Goal: Transaction & Acquisition: Subscribe to service/newsletter

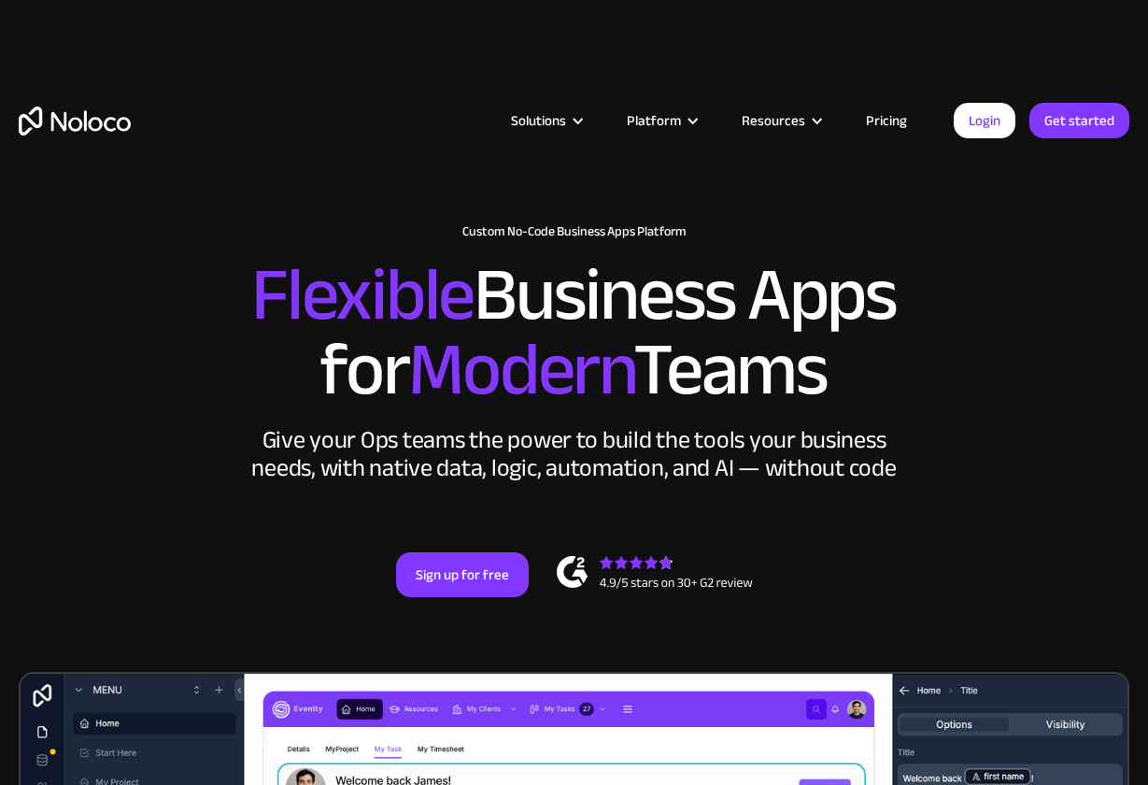
click at [895, 120] on link "Pricing" at bounding box center [887, 120] width 88 height 24
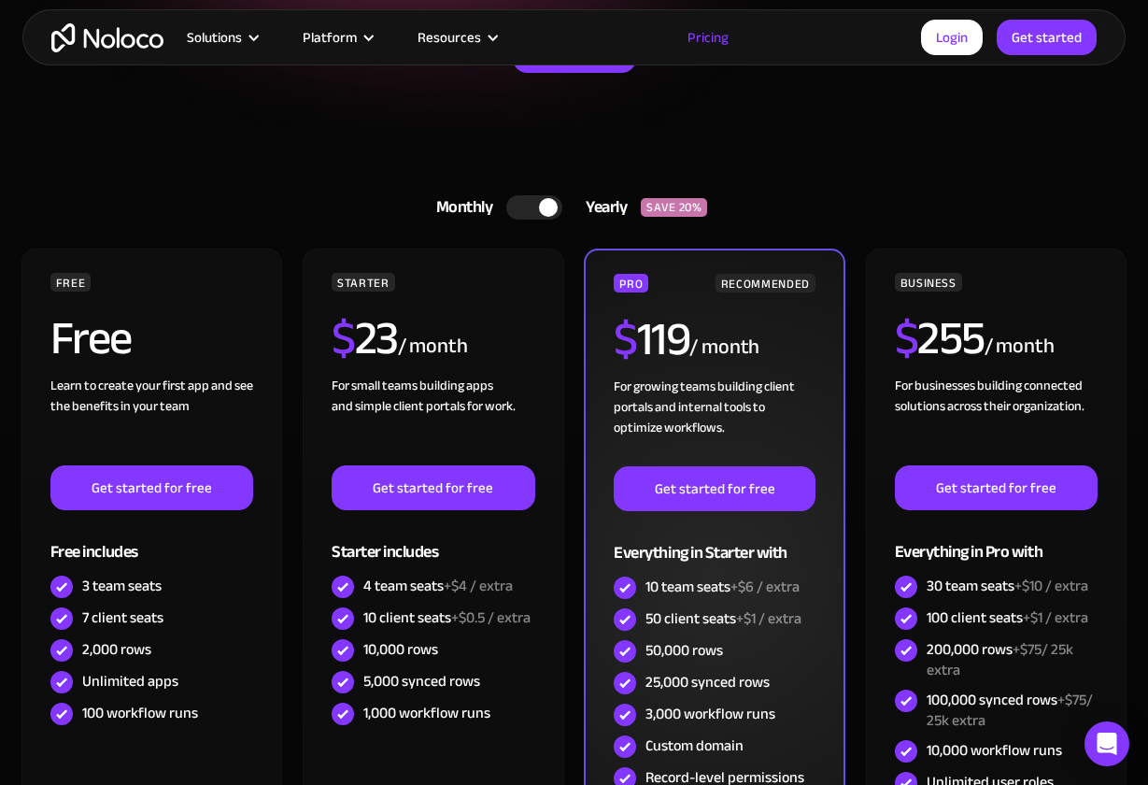
scroll to position [329, 0]
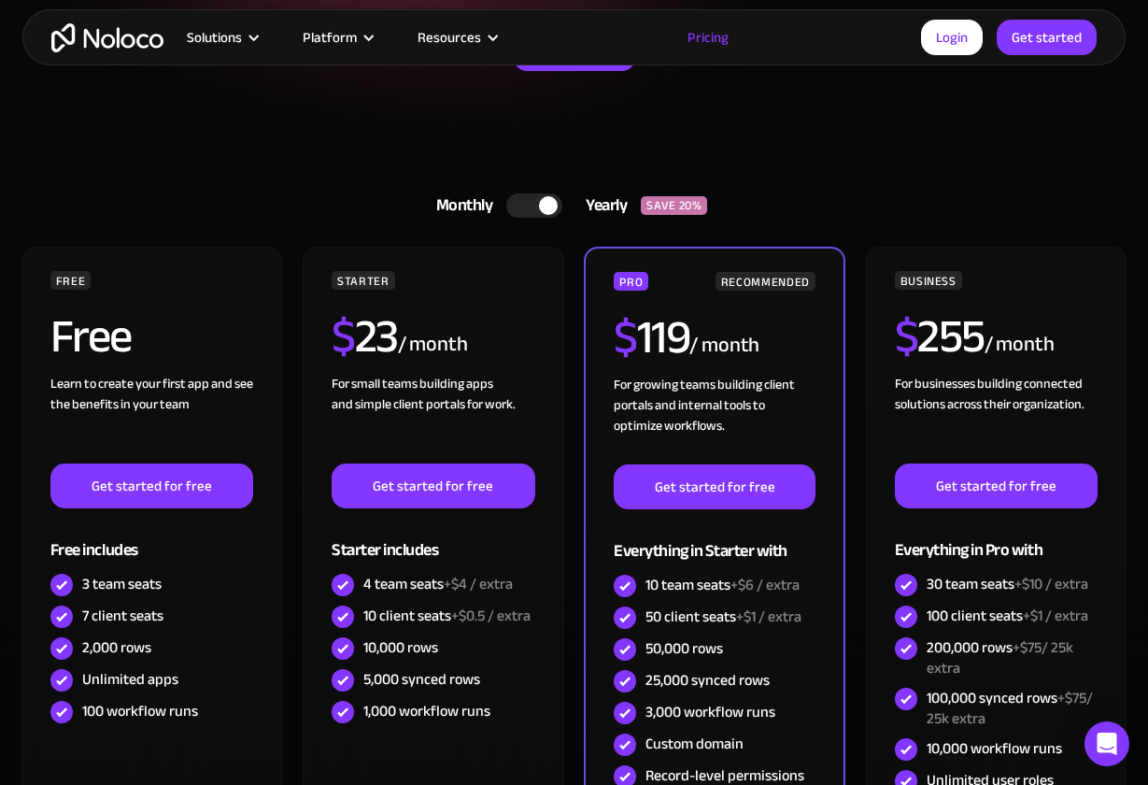
click at [545, 198] on div at bounding box center [548, 205] width 19 height 19
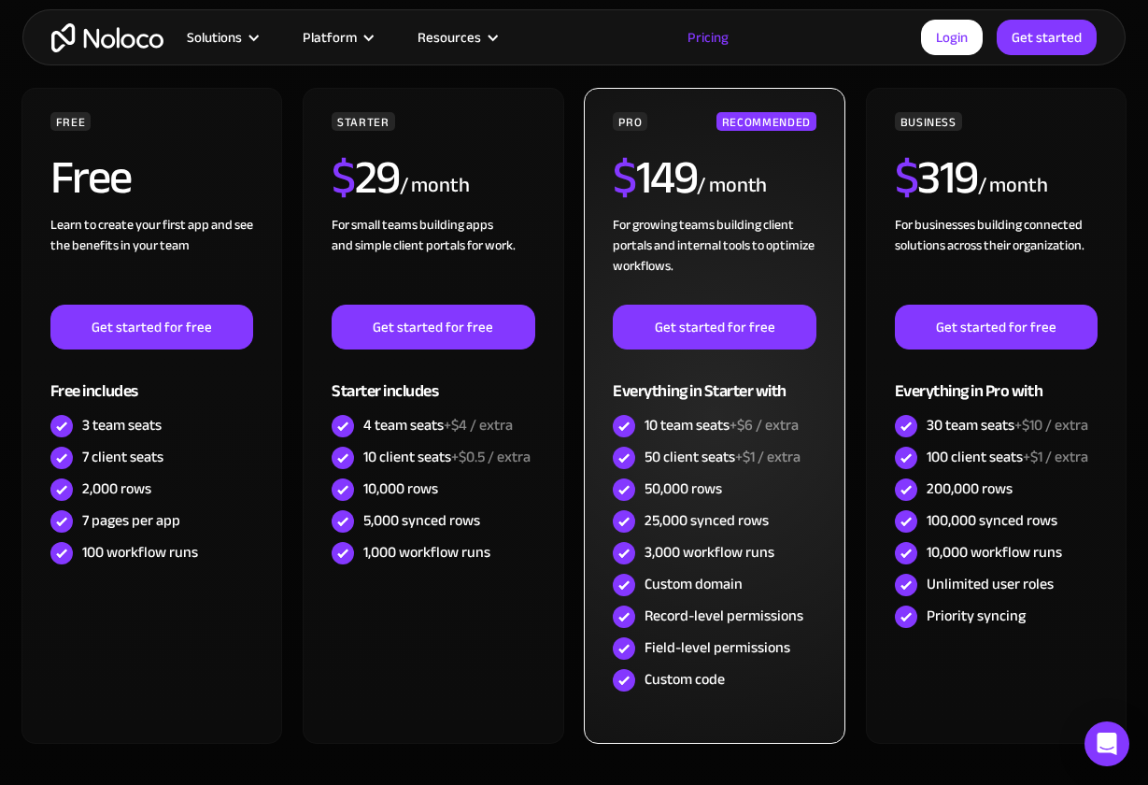
scroll to position [528, 0]
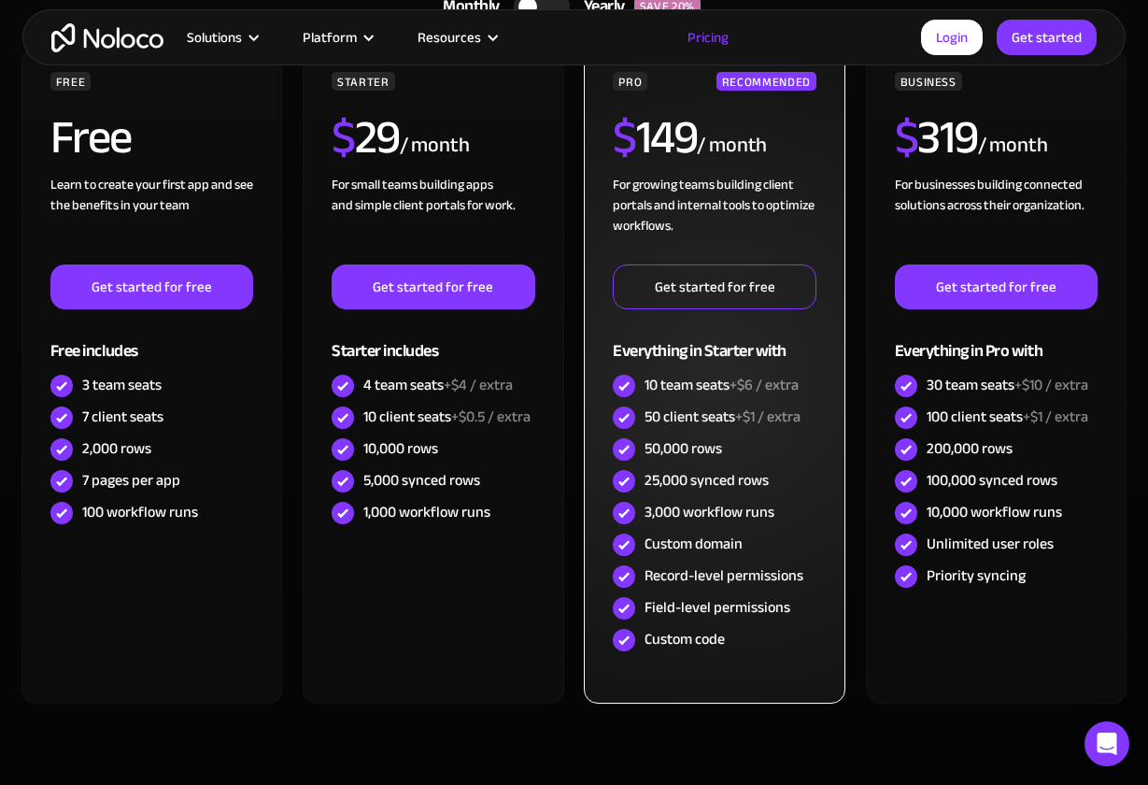
click at [725, 288] on link "Get started for free" at bounding box center [715, 286] width 204 height 45
